Goal: Information Seeking & Learning: Learn about a topic

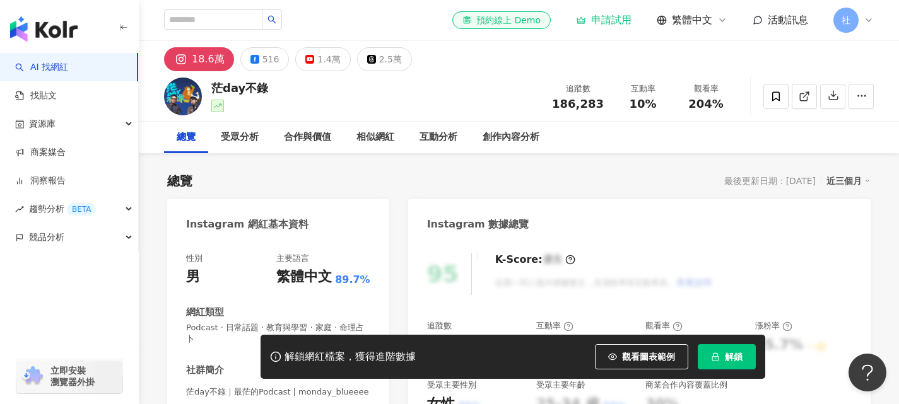
click at [742, 358] on button "解鎖" at bounding box center [727, 356] width 58 height 25
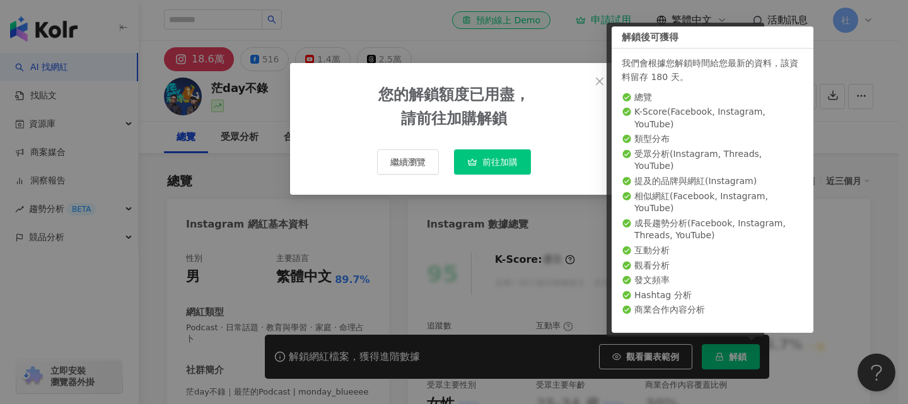
click at [522, 122] on div "您的解鎖額度已用盡， 請前往加購解鎖" at bounding box center [453, 106] width 151 height 47
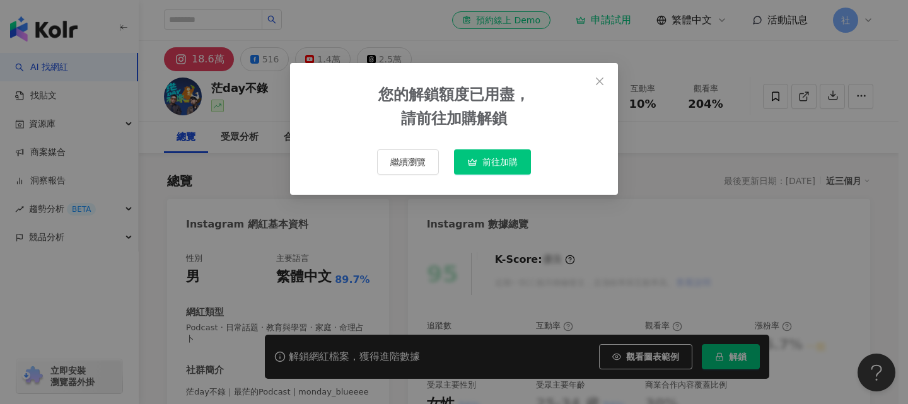
click at [870, 20] on div "您的解鎖額度已用盡， 請前往加購解鎖 繼續瀏覽 前往加購" at bounding box center [454, 202] width 908 height 404
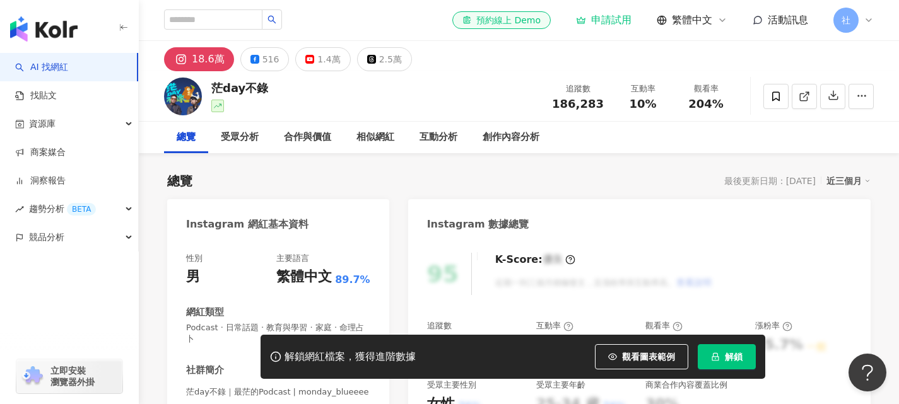
click at [861, 17] on div "社" at bounding box center [853, 20] width 40 height 25
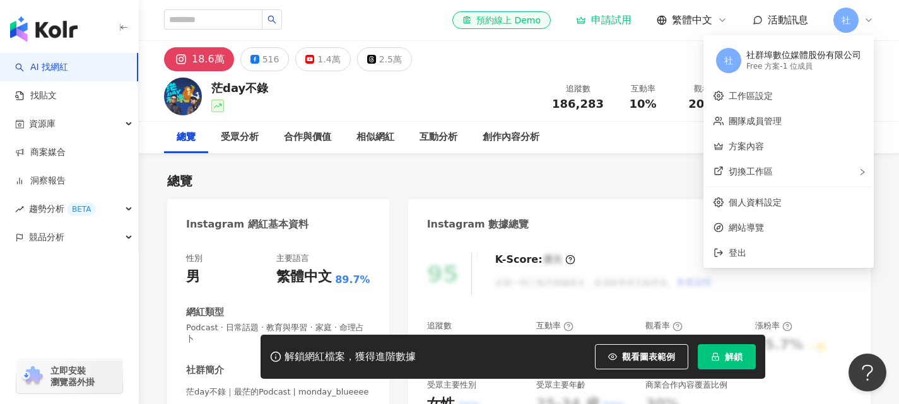
click at [865, 18] on icon at bounding box center [868, 20] width 10 height 10
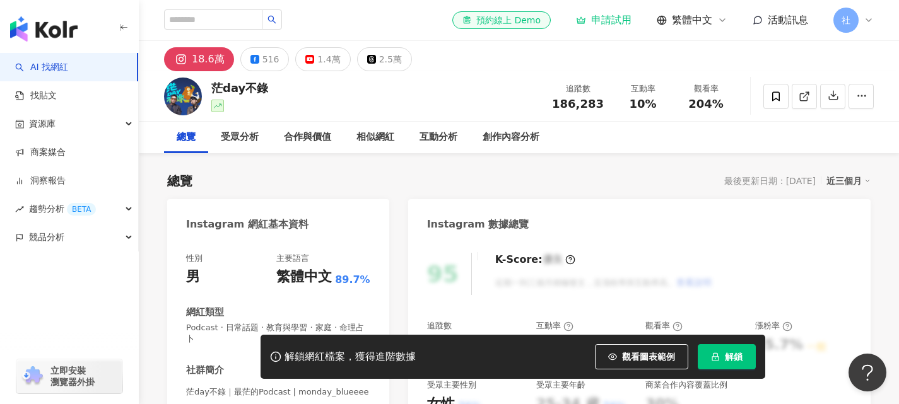
click at [865, 18] on icon at bounding box center [868, 20] width 10 height 10
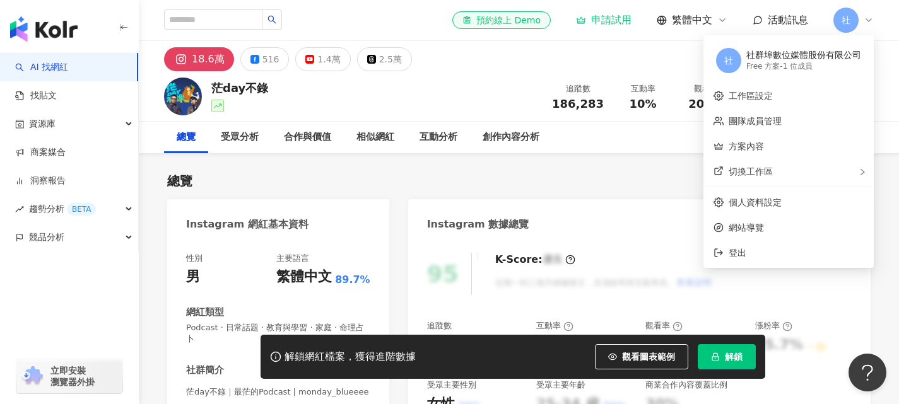
click at [56, 26] on img "button" at bounding box center [43, 28] width 67 height 25
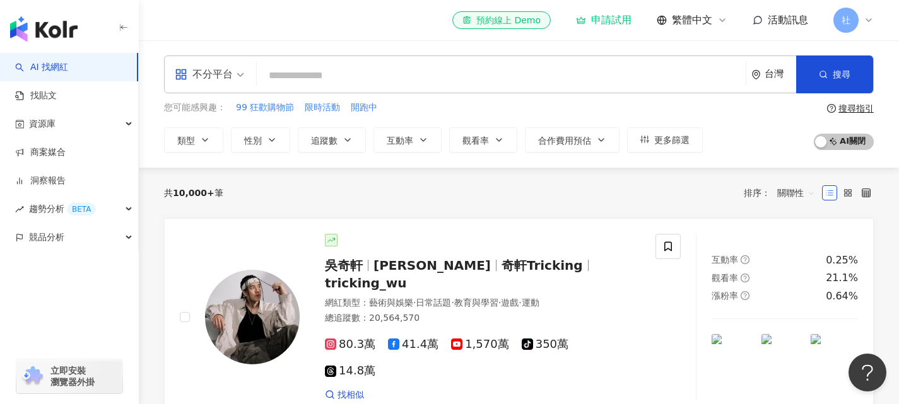
click at [863, 23] on icon at bounding box center [868, 20] width 10 height 10
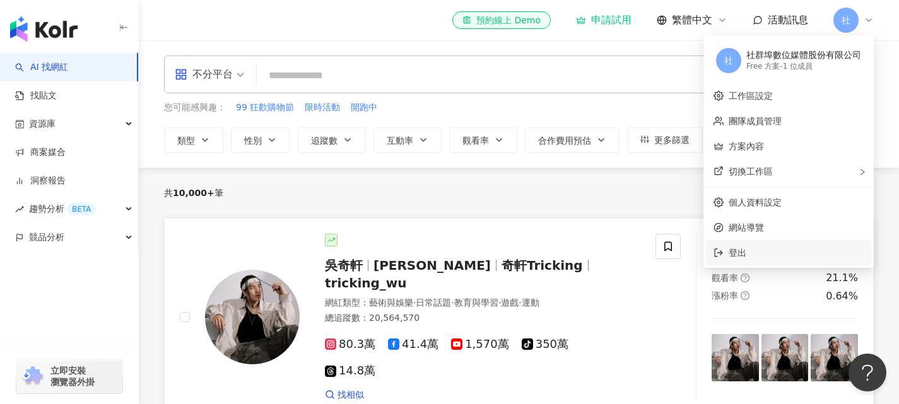
click at [764, 245] on li "登出" at bounding box center [788, 252] width 165 height 25
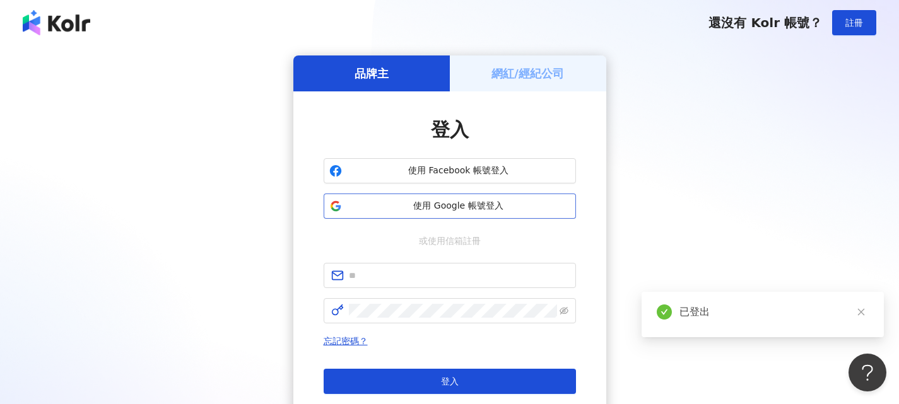
click at [463, 203] on span "使用 Google 帳號登入" at bounding box center [458, 206] width 223 height 13
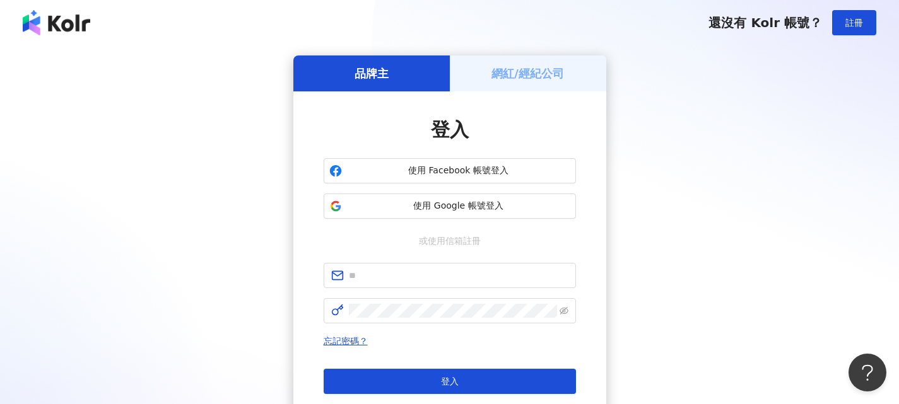
drag, startPoint x: 680, startPoint y: 134, endPoint x: 676, endPoint y: 126, distance: 9.3
click at [680, 134] on div "品牌主 網紅/經紀公司 登入 使用 Facebook 帳號登入 使用 Google 帳號登入 或使用信箱註冊 忘記密碼？ 登入 還沒有 Kolr 帳號？ 立即…" at bounding box center [449, 249] width 868 height 389
click at [865, 170] on div "品牌主 網紅/經紀公司 登入 使用 Facebook 帳號登入 使用 Google 帳號登入 或使用信箱註冊 忘記密碼？ 登入 還沒有 Kolr 帳號？ 立即…" at bounding box center [449, 249] width 868 height 389
click at [480, 208] on span "使用 Google 帳號登入" at bounding box center [458, 206] width 223 height 13
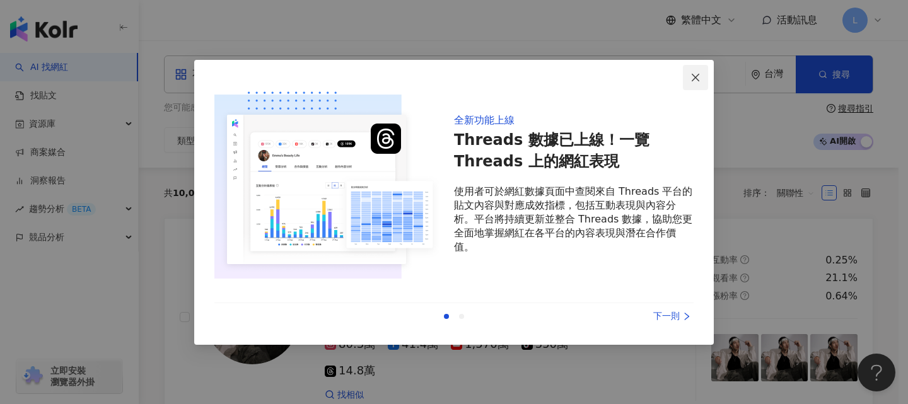
click at [692, 73] on icon "close" at bounding box center [696, 78] width 10 height 10
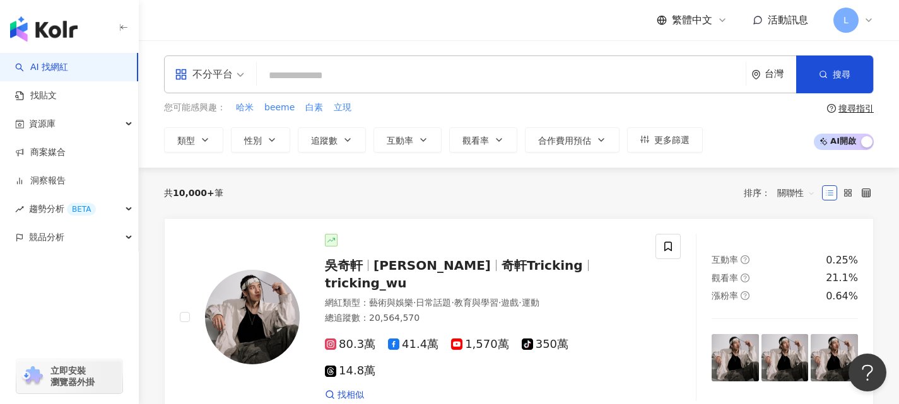
click at [370, 74] on input "search" at bounding box center [501, 76] width 479 height 24
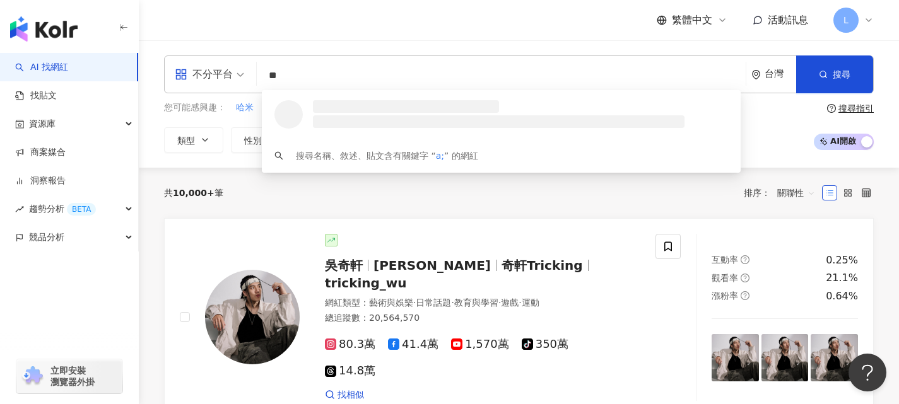
type input "*"
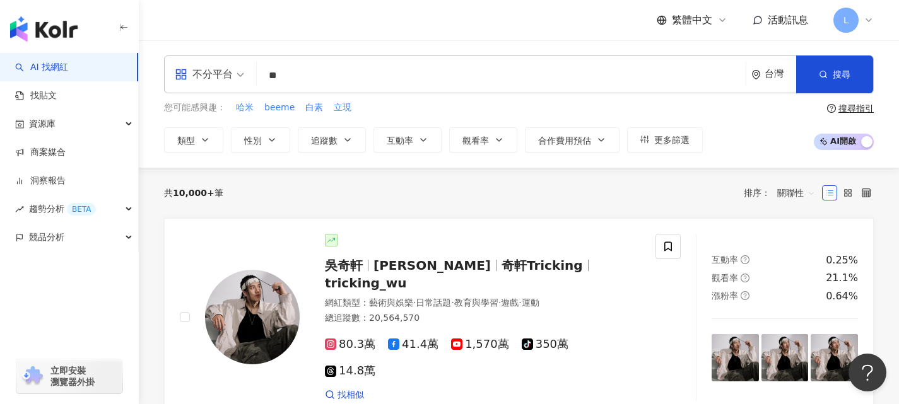
type input "*"
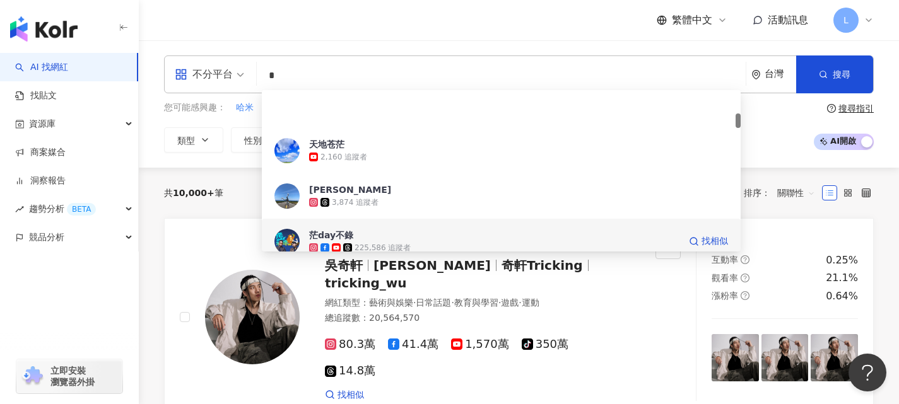
scroll to position [252, 0]
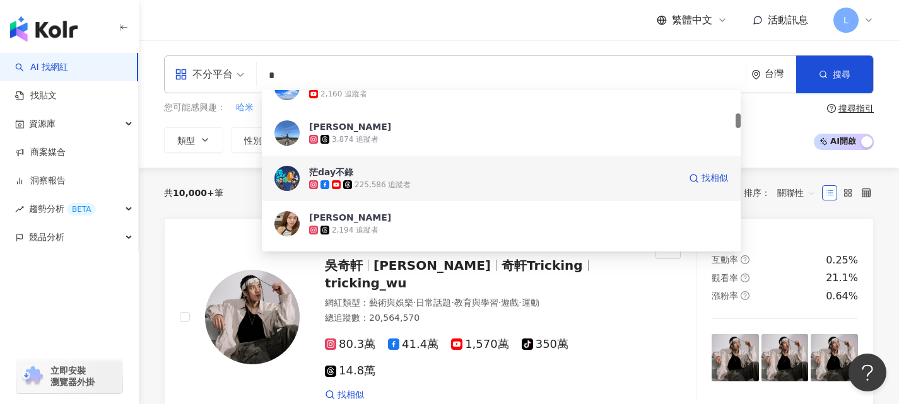
click at [428, 186] on div "225,586 追蹤者" at bounding box center [494, 184] width 370 height 13
